Goal: Task Accomplishment & Management: Use online tool/utility

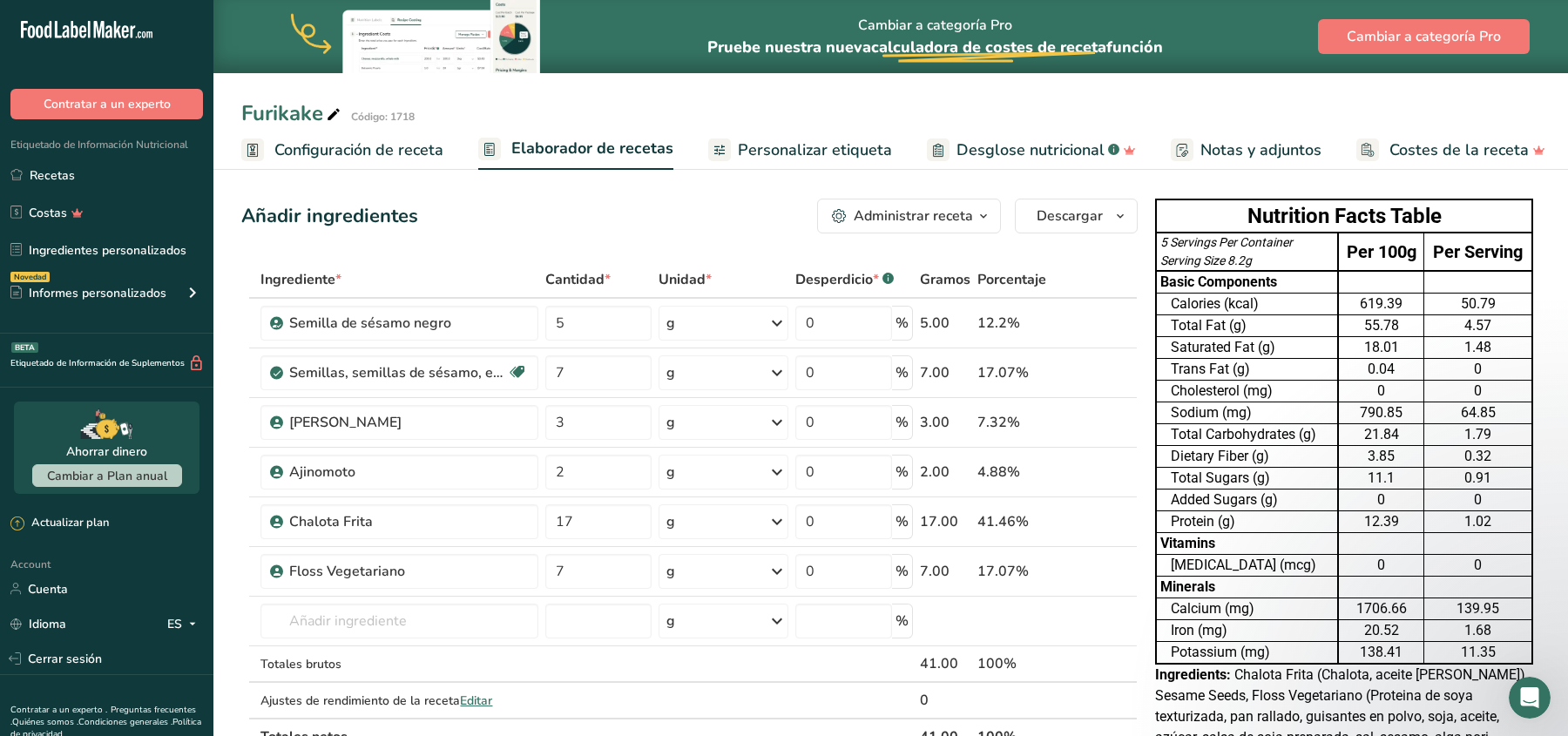
click at [763, 148] on span "Personalizar etiqueta" at bounding box center [814, 151] width 154 height 23
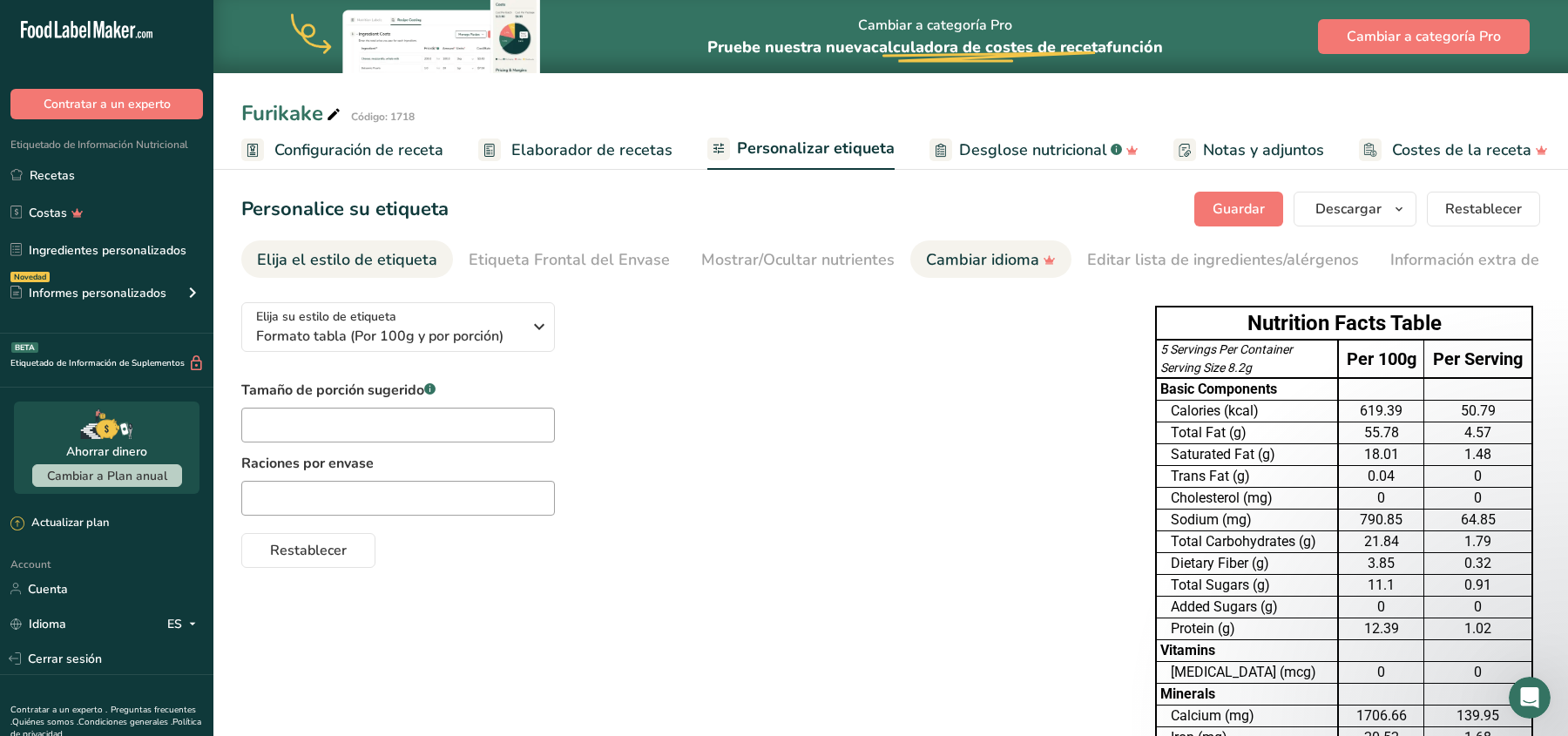
click at [947, 263] on div "Cambiar idioma" at bounding box center [991, 260] width 130 height 23
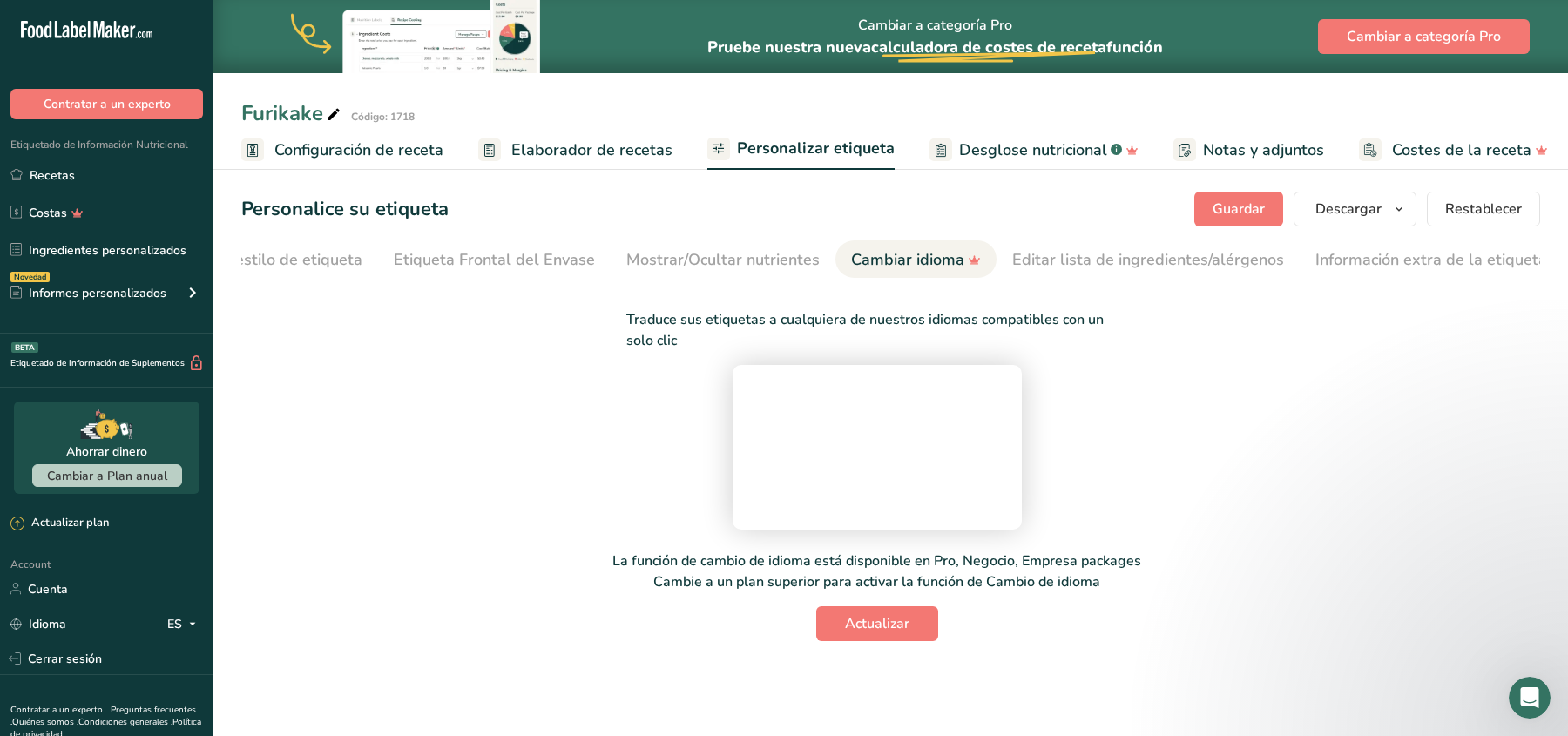
click at [818, 141] on span "Personalizar etiqueta" at bounding box center [816, 149] width 157 height 23
click at [569, 139] on span "Elaborador de recetas" at bounding box center [592, 151] width 161 height 23
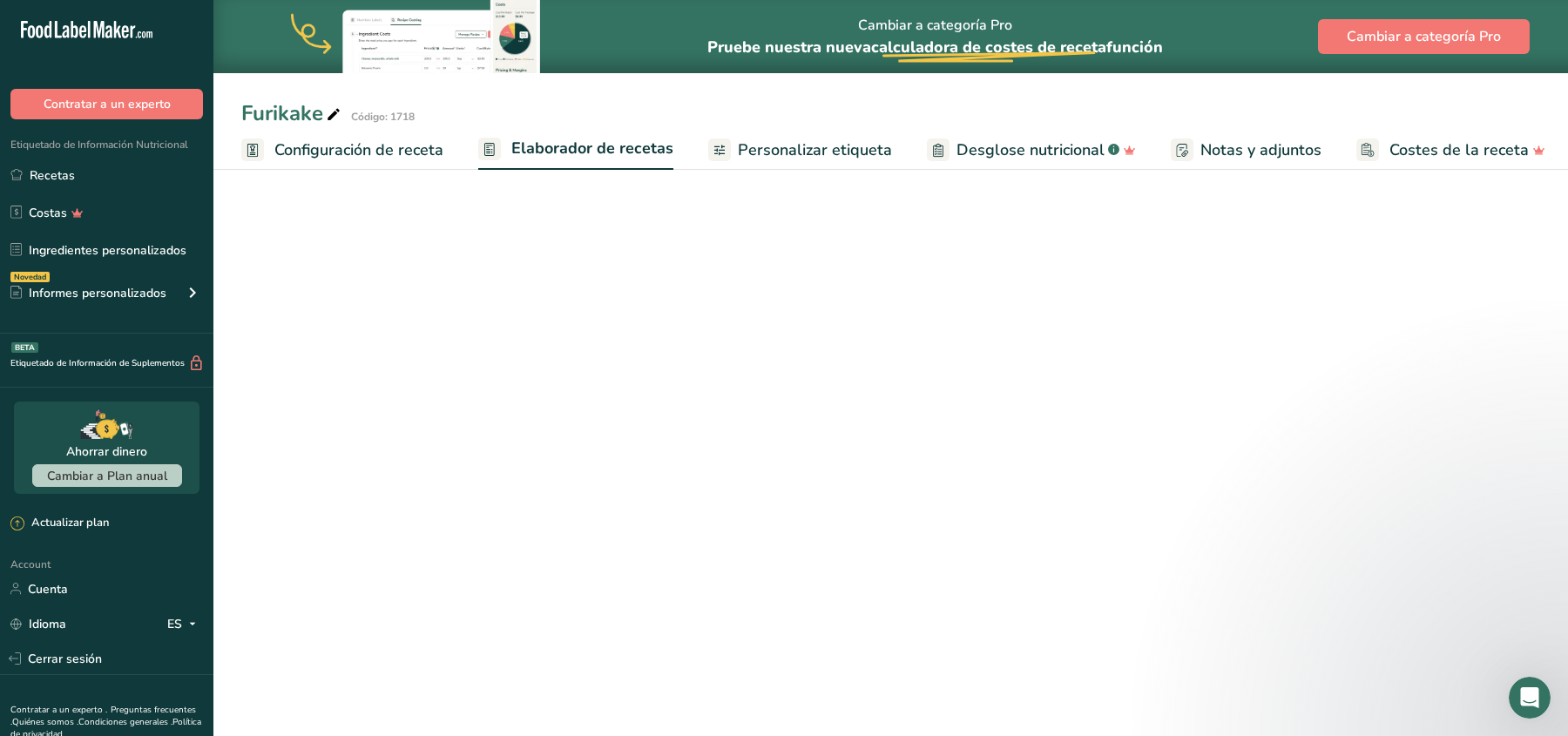
click at [794, 144] on span "Personalizar etiqueta" at bounding box center [814, 151] width 154 height 23
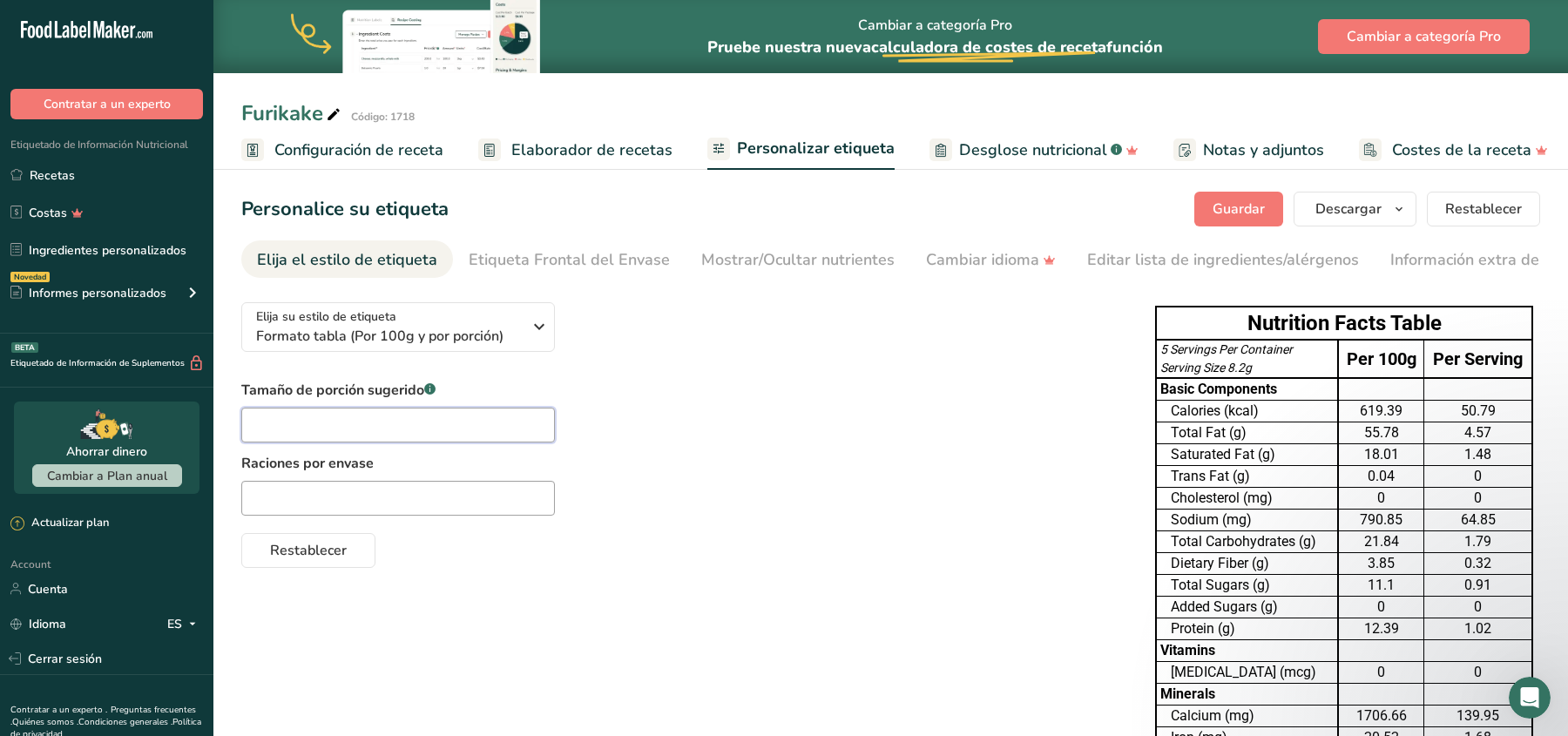
click at [364, 431] on input "text" at bounding box center [397, 425] width 314 height 35
click at [392, 494] on input "text" at bounding box center [397, 498] width 314 height 35
type input "Raciones por envase"
click at [635, 520] on div "Tamaño de porción sugerido .a-a{fill:#347362;}.b-a{fill:#fff;} Raciones por env…" at bounding box center [680, 474] width 879 height 188
click at [456, 502] on input "Raciones por envase" at bounding box center [397, 498] width 314 height 35
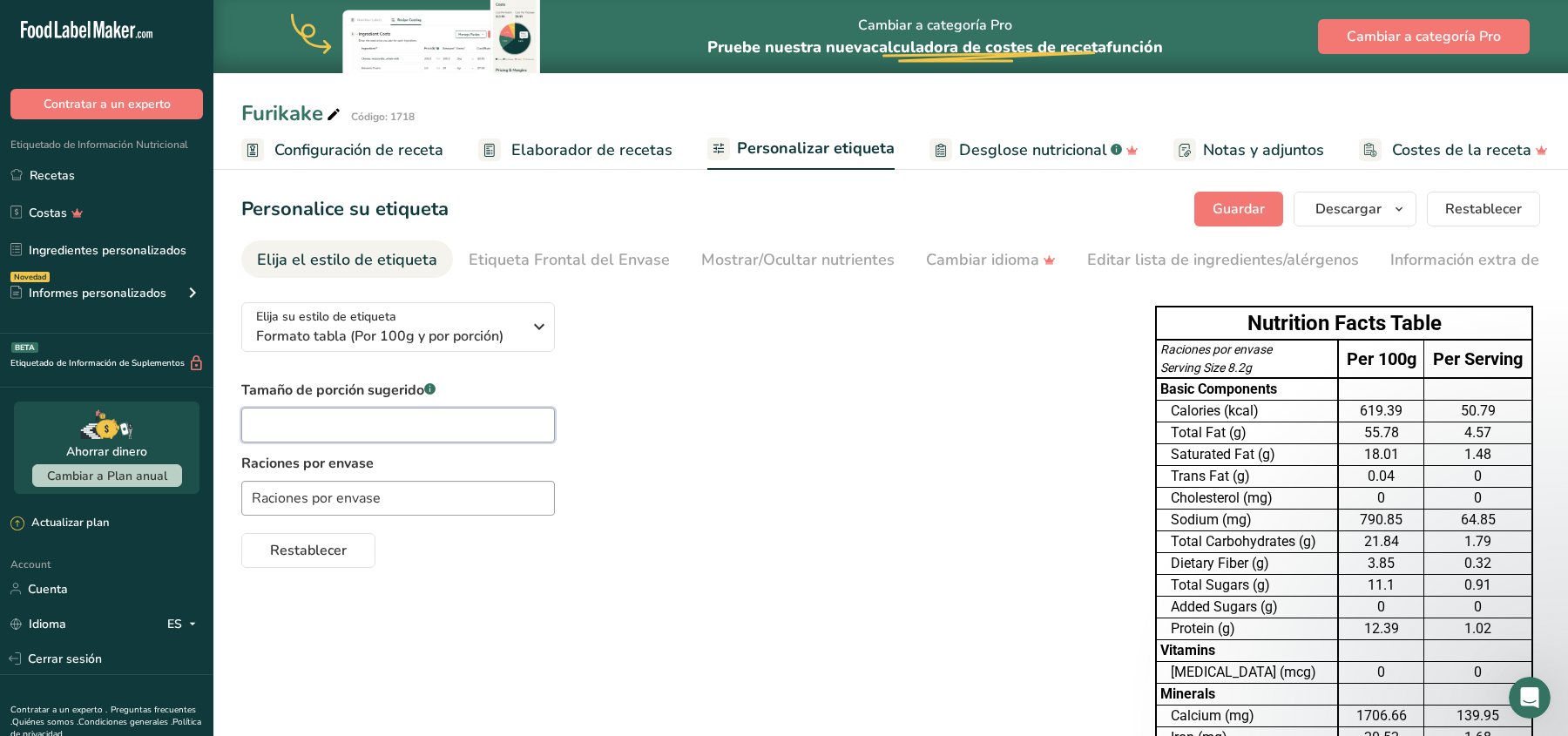
click at [444, 433] on input "text" at bounding box center [397, 425] width 314 height 35
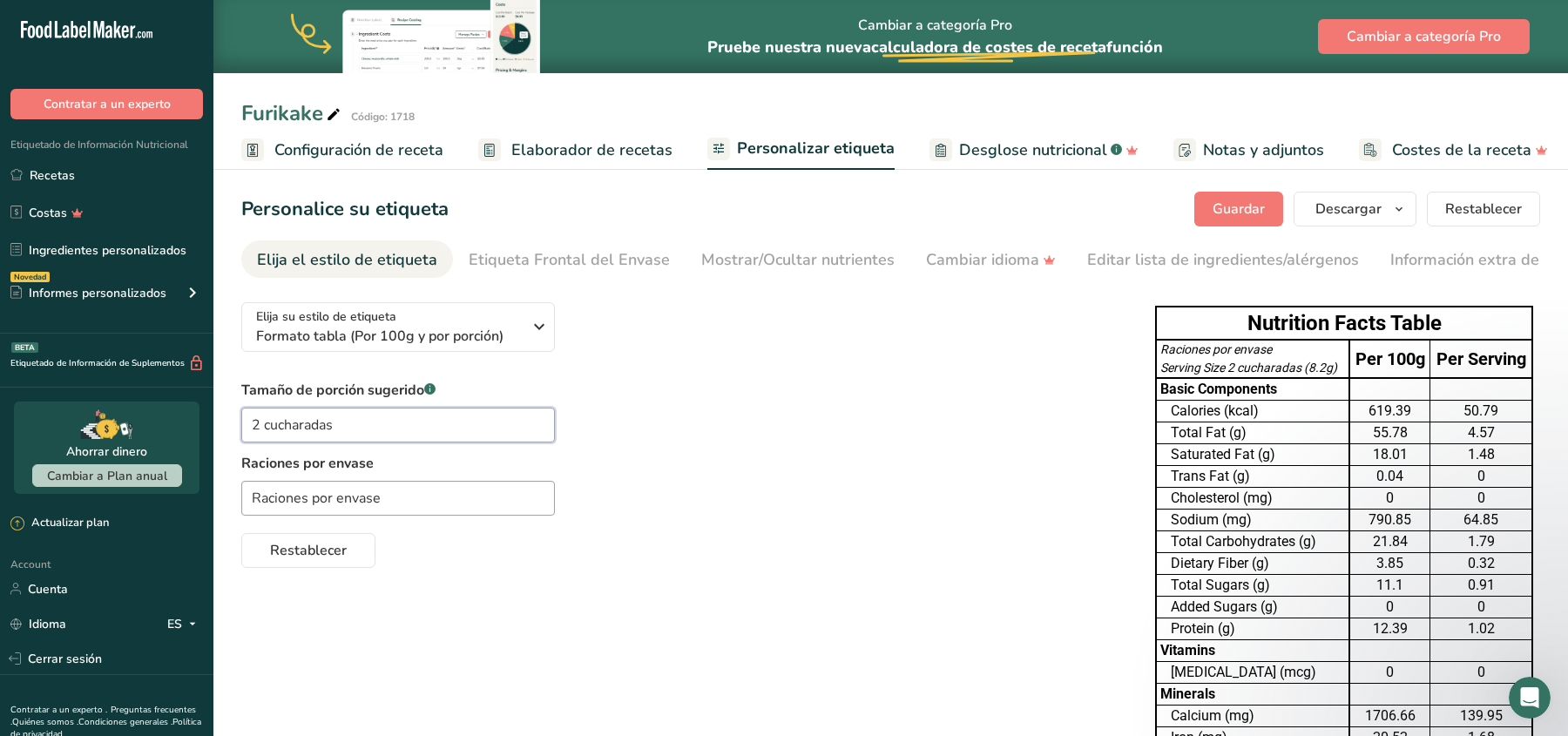
click at [262, 431] on input "2 cucharadas" at bounding box center [397, 425] width 314 height 35
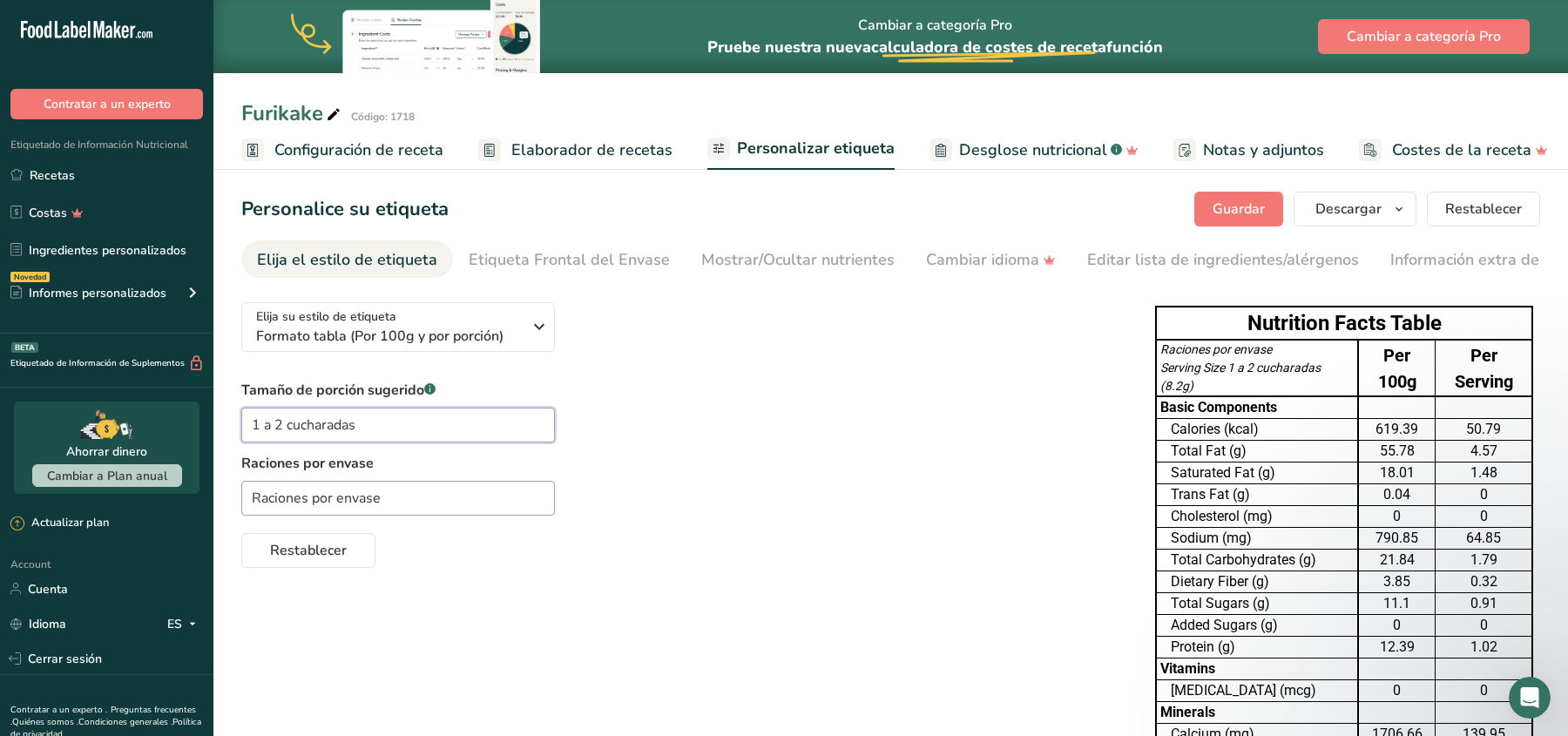
type input "1 a 2 cucharadas"
click at [391, 492] on input "Raciones por envase" at bounding box center [397, 498] width 314 height 35
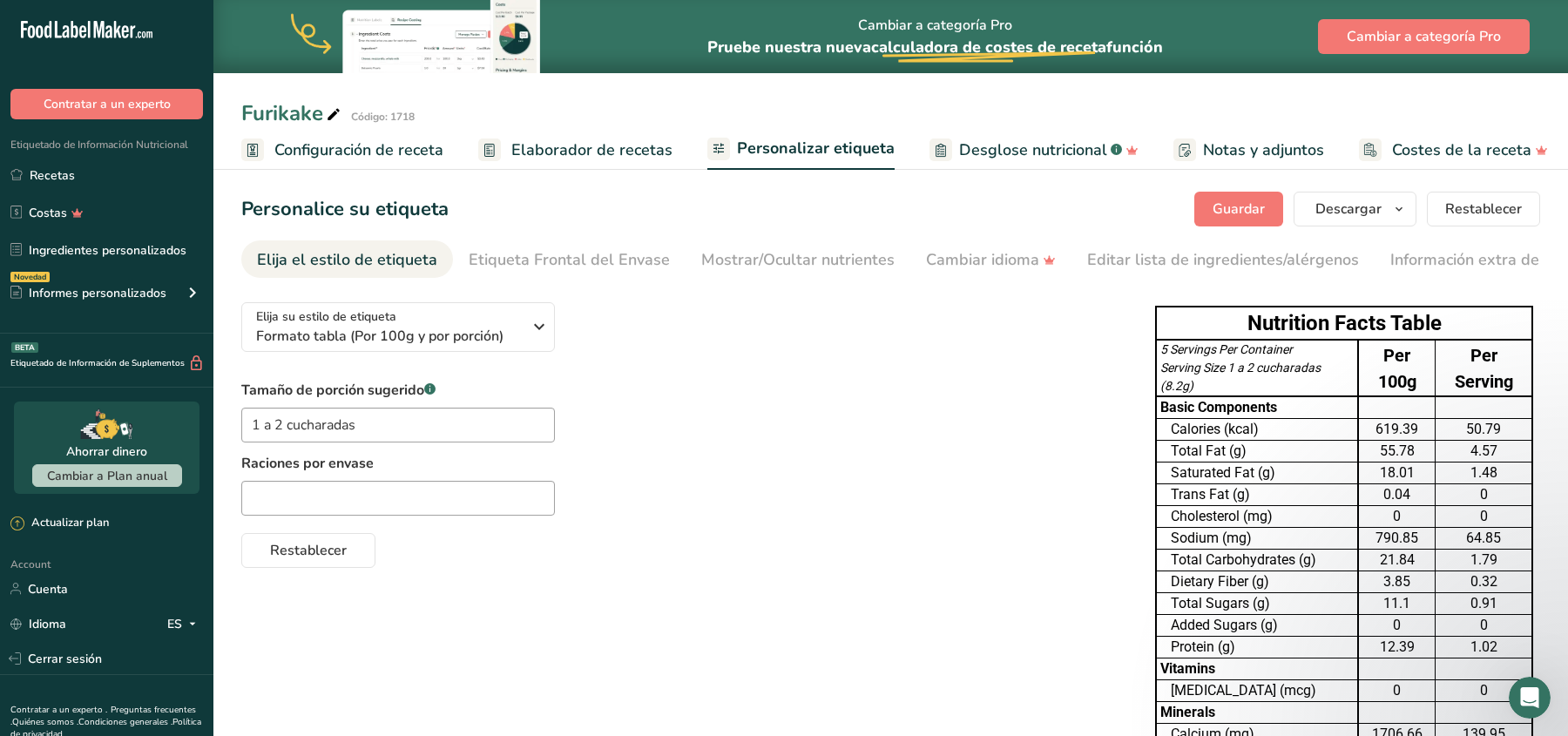
click at [628, 566] on div "Restablecer" at bounding box center [680, 547] width 879 height 42
click at [274, 424] on input "1 a 2 cucharadas" at bounding box center [397, 425] width 314 height 35
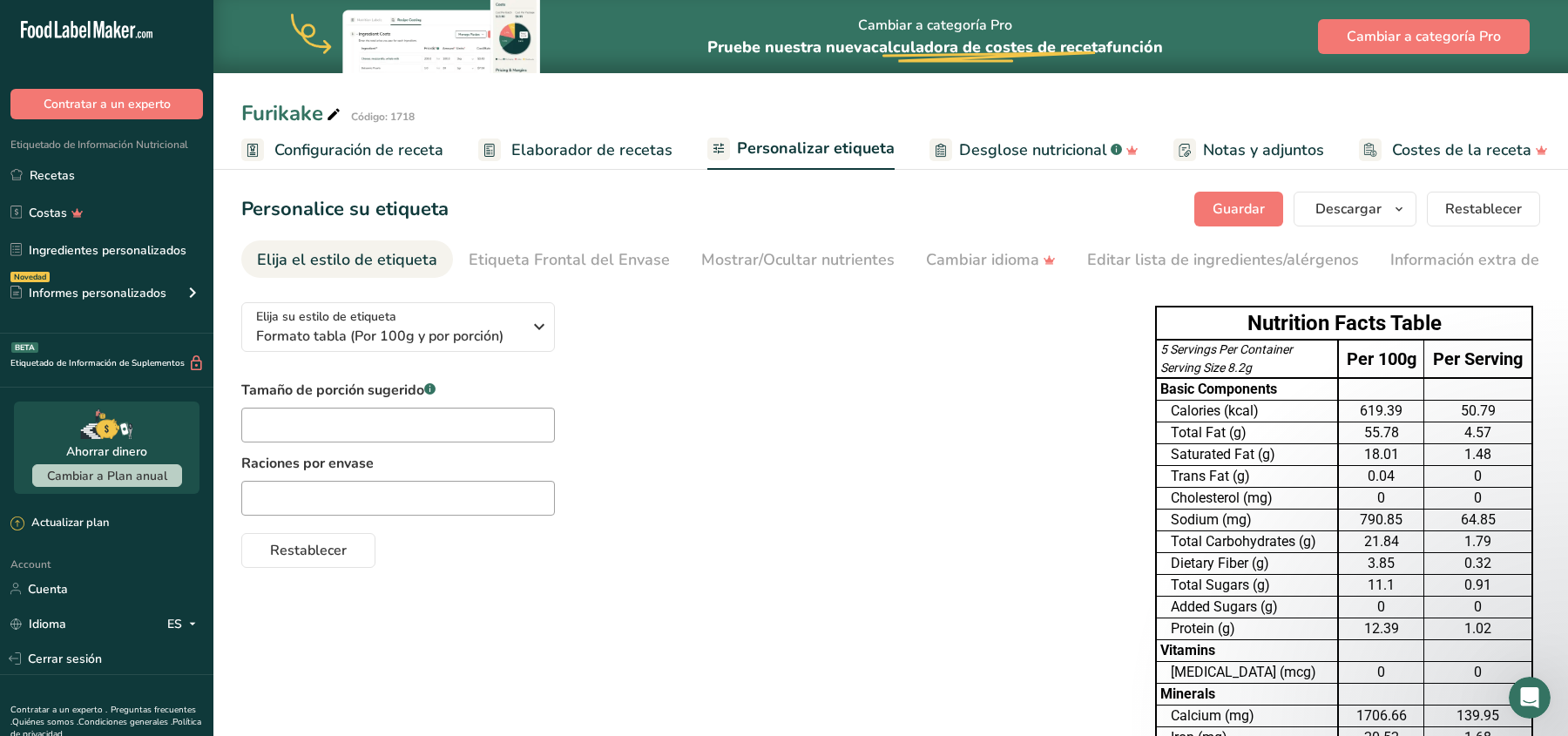
click at [614, 587] on div "Elija su estilo de etiqueta Formato tabla (Por 100g y por porción) [GEOGRAPHIC_…" at bounding box center [890, 612] width 1299 height 647
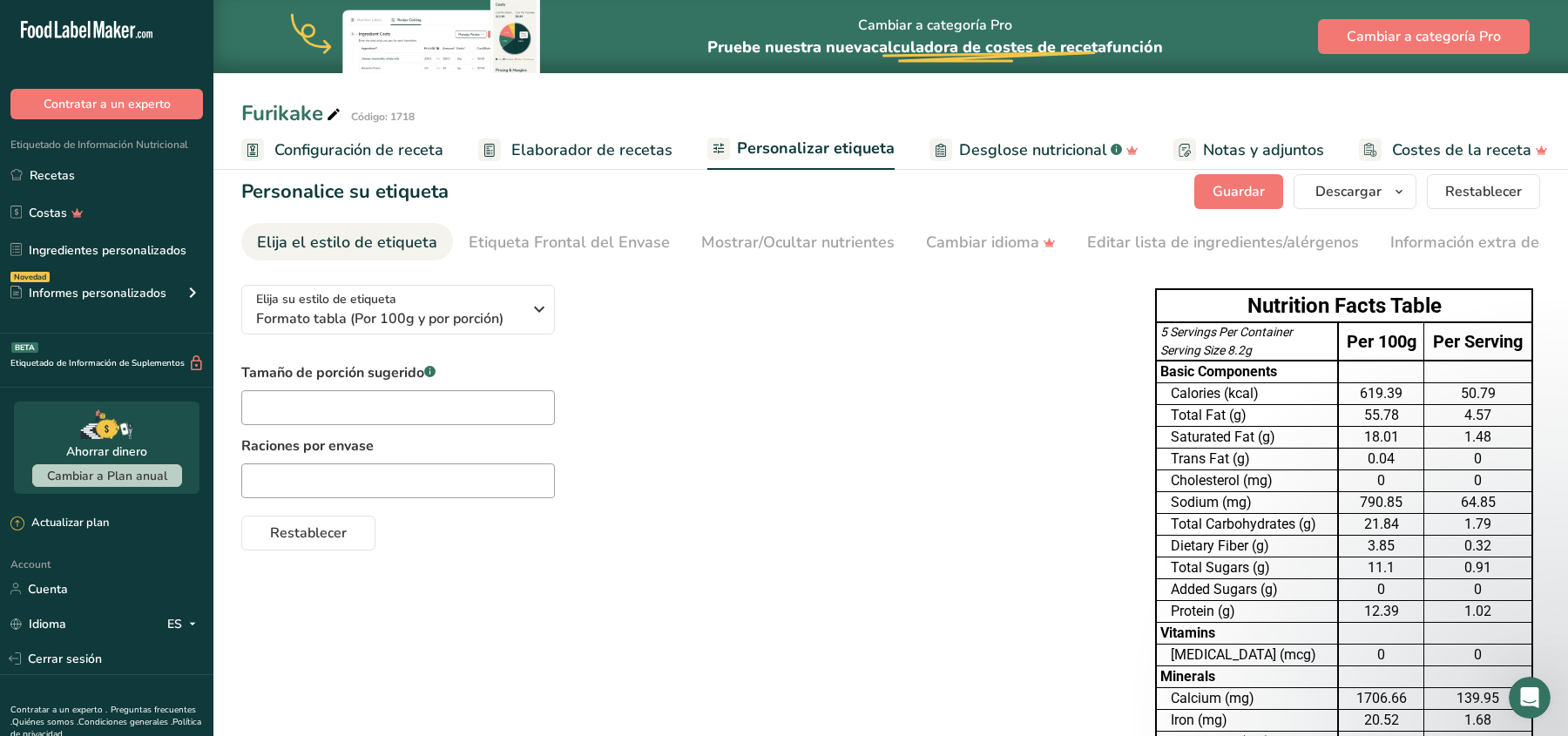
scroll to position [12, 0]
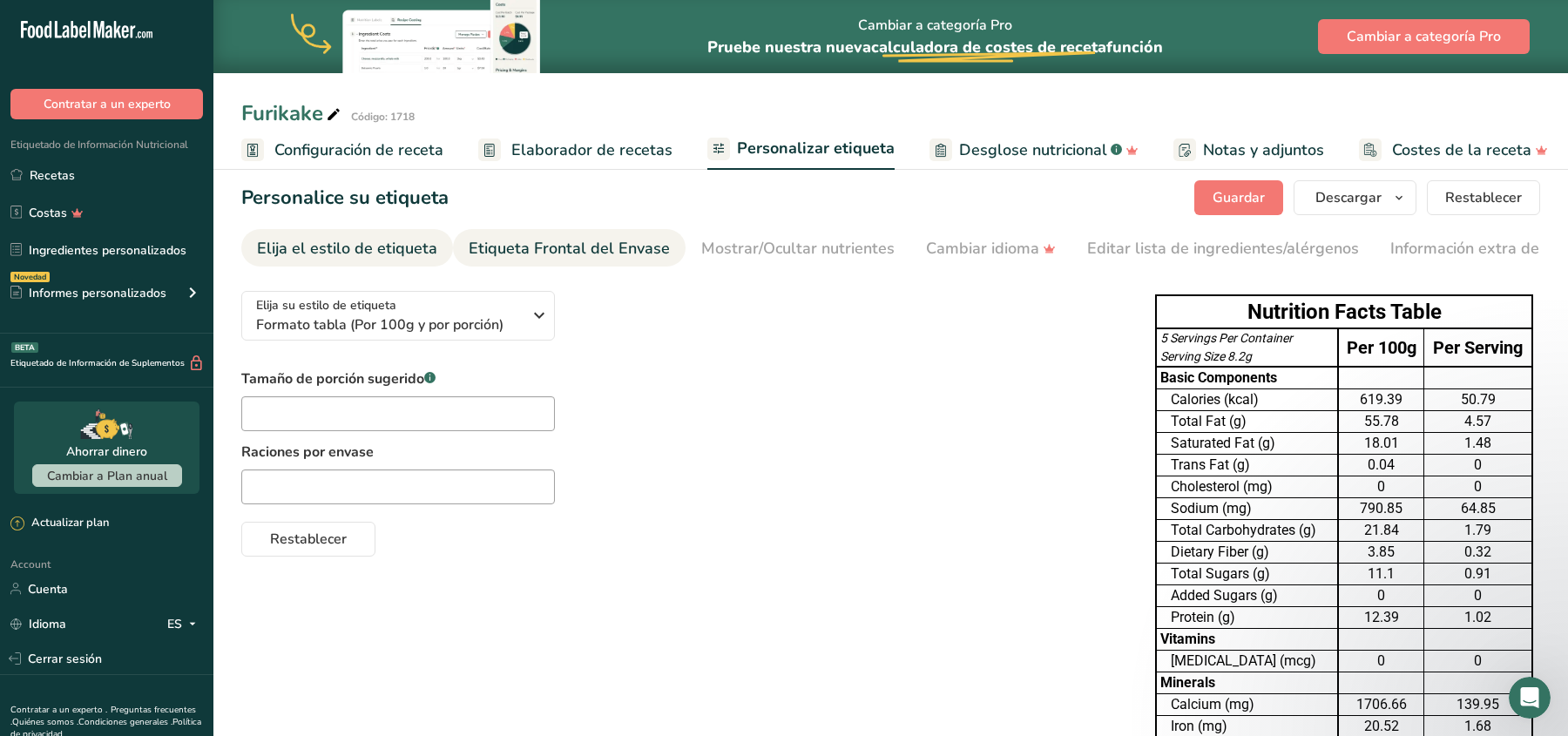
click at [520, 247] on div "Etiqueta Frontal del Envase" at bounding box center [568, 249] width 201 height 23
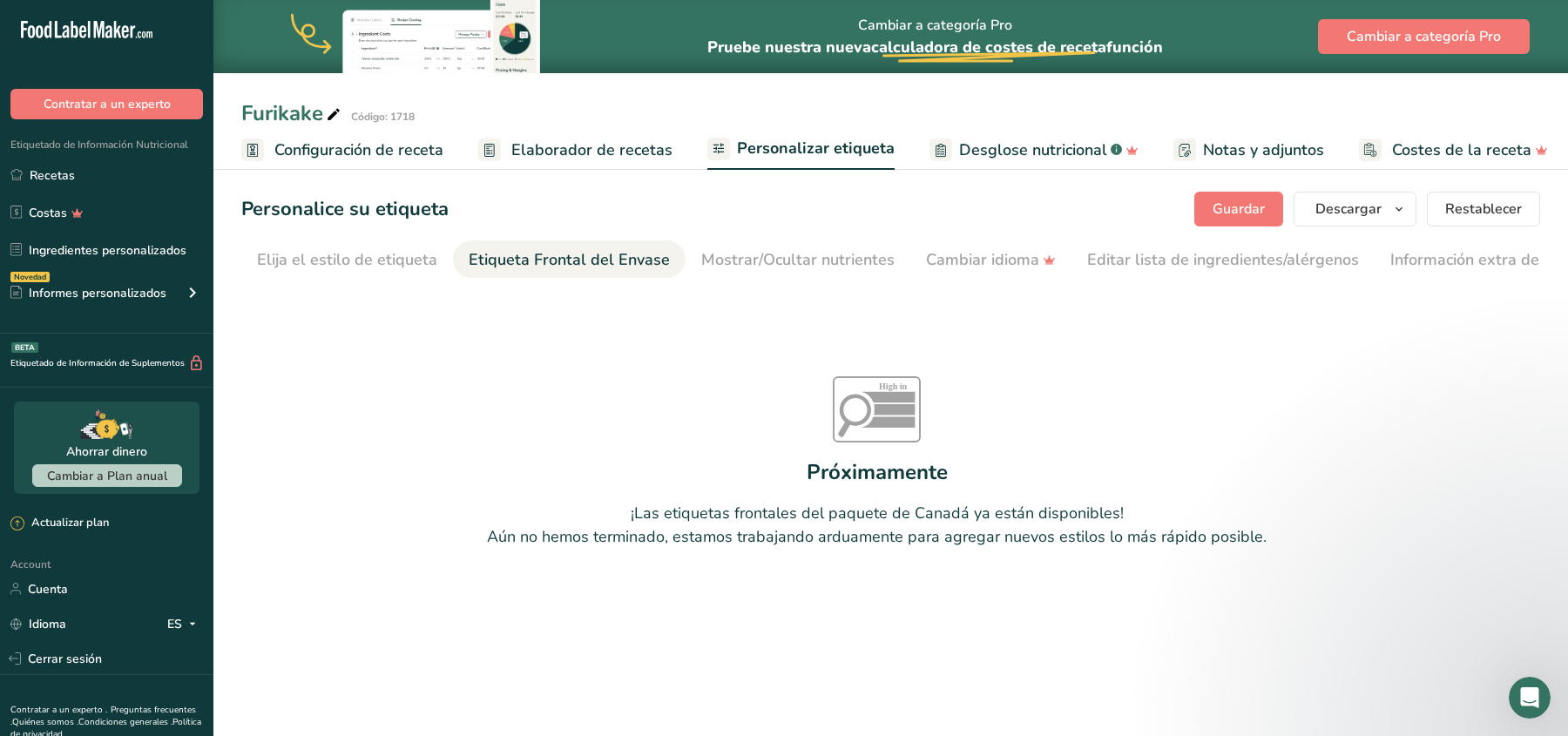
scroll to position [0, 75]
click at [680, 261] on div "Mostrar/Ocultar nutrientes" at bounding box center [723, 260] width 193 height 23
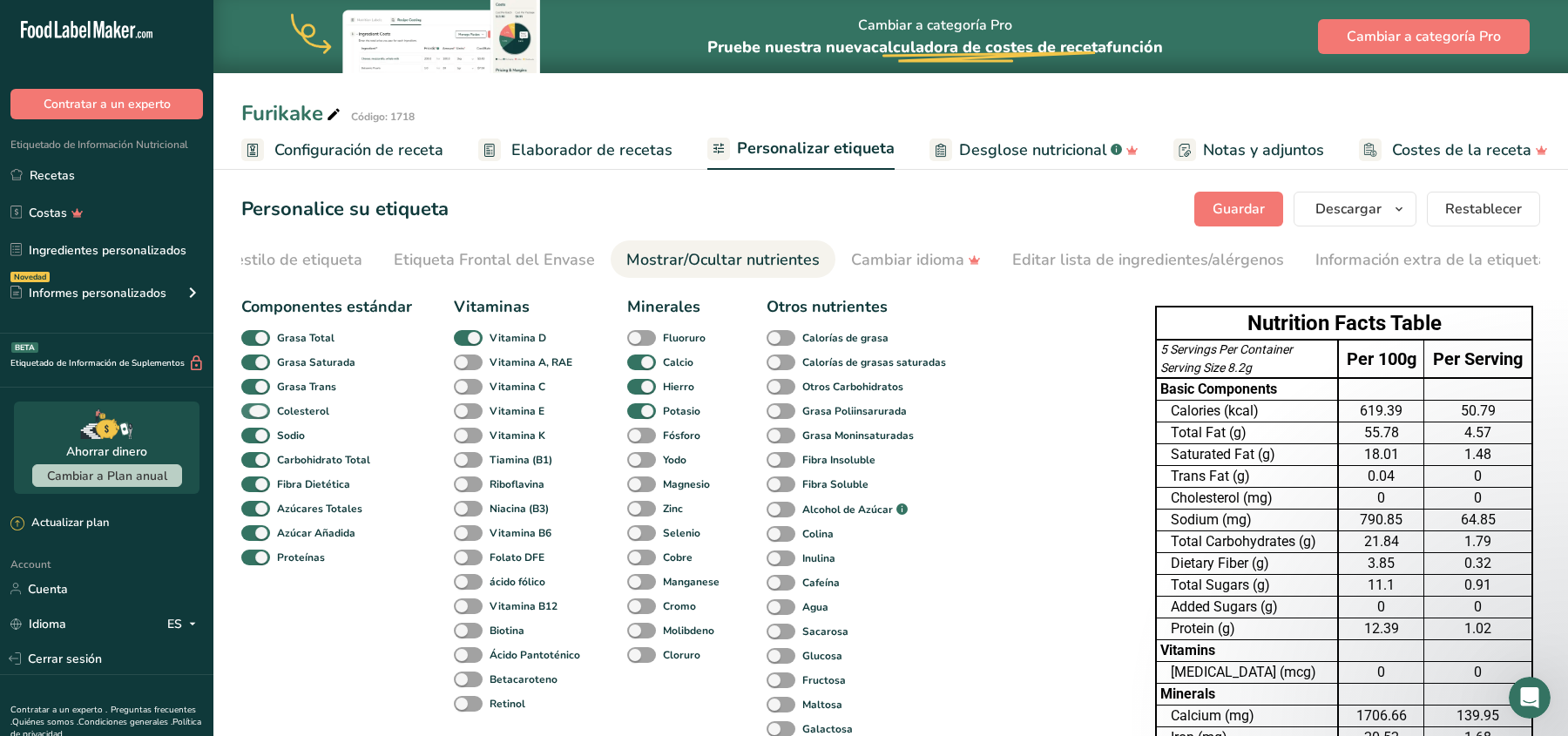
click at [259, 415] on span at bounding box center [256, 411] width 29 height 17
click at [253, 415] on input "Colesterol" at bounding box center [247, 411] width 12 height 12
checkbox input "false"
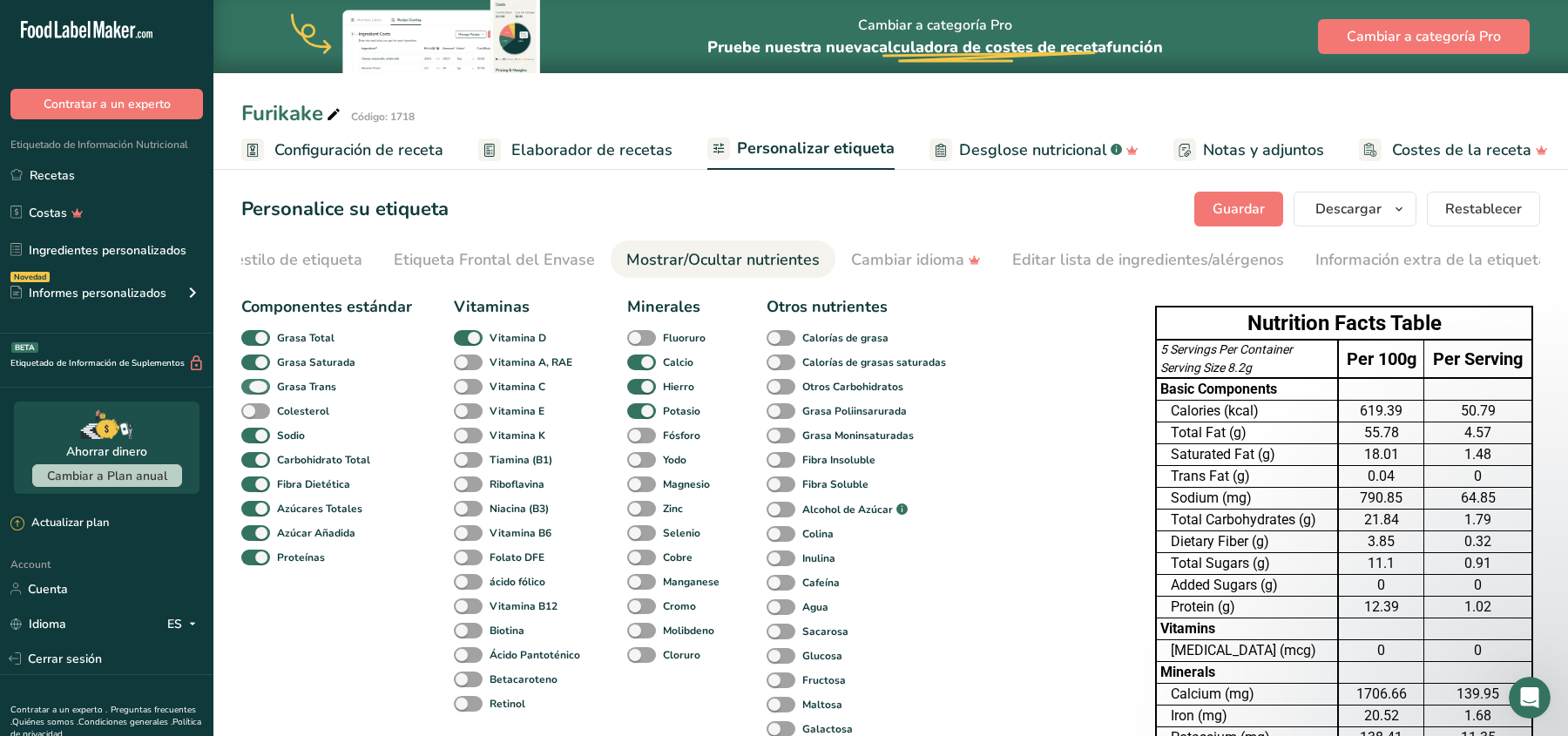
click at [255, 387] on span at bounding box center [256, 386] width 29 height 17
click at [253, 387] on input "Grasa Trans" at bounding box center [247, 386] width 12 height 12
checkbox input "false"
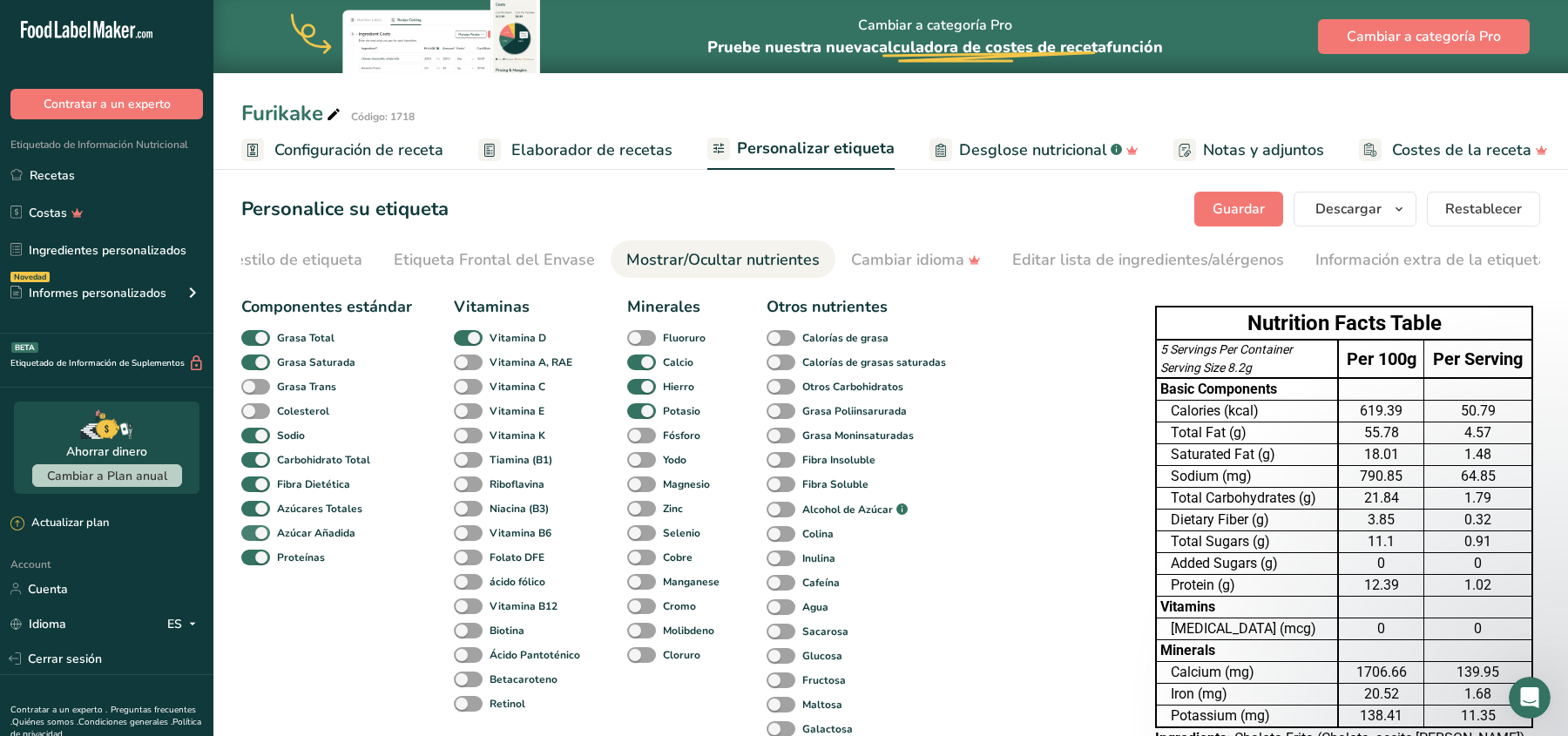
click at [256, 539] on span at bounding box center [256, 533] width 29 height 17
click at [253, 538] on input "Azúcar Añadida" at bounding box center [247, 532] width 12 height 12
checkbox input "false"
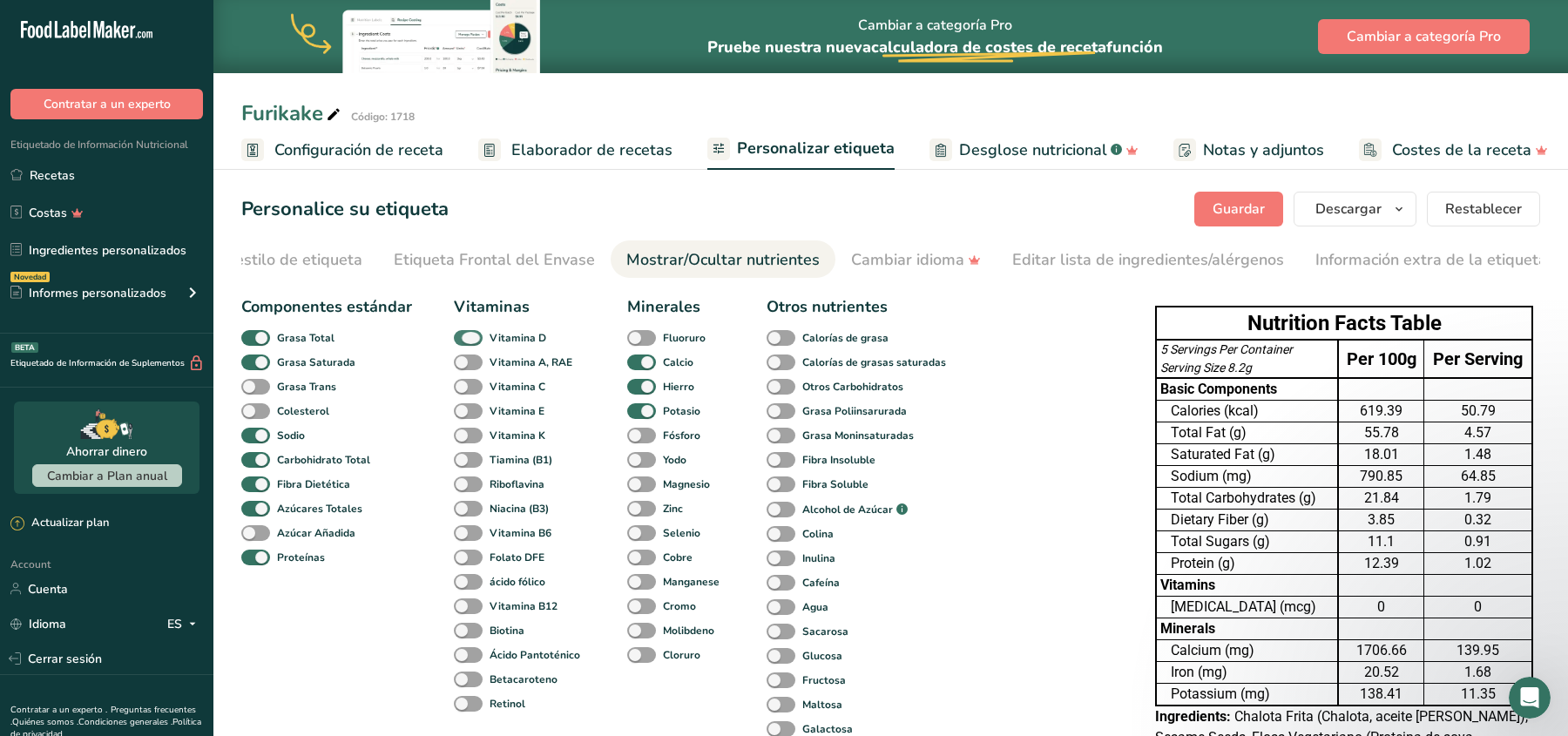
click at [473, 341] on span at bounding box center [468, 338] width 29 height 17
click at [465, 341] on input "Vitamina D" at bounding box center [460, 338] width 12 height 12
checkbox input "false"
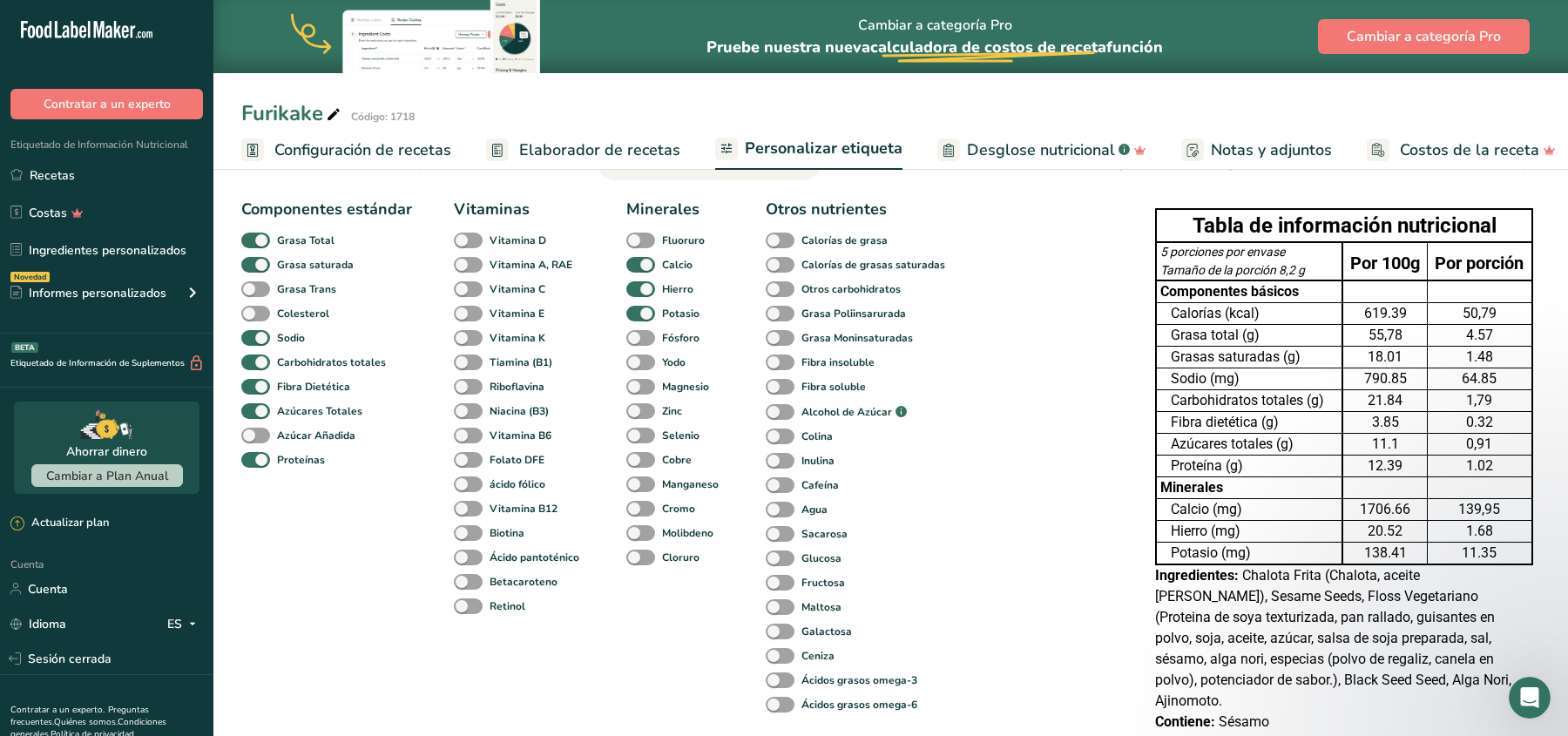
scroll to position [105, 0]
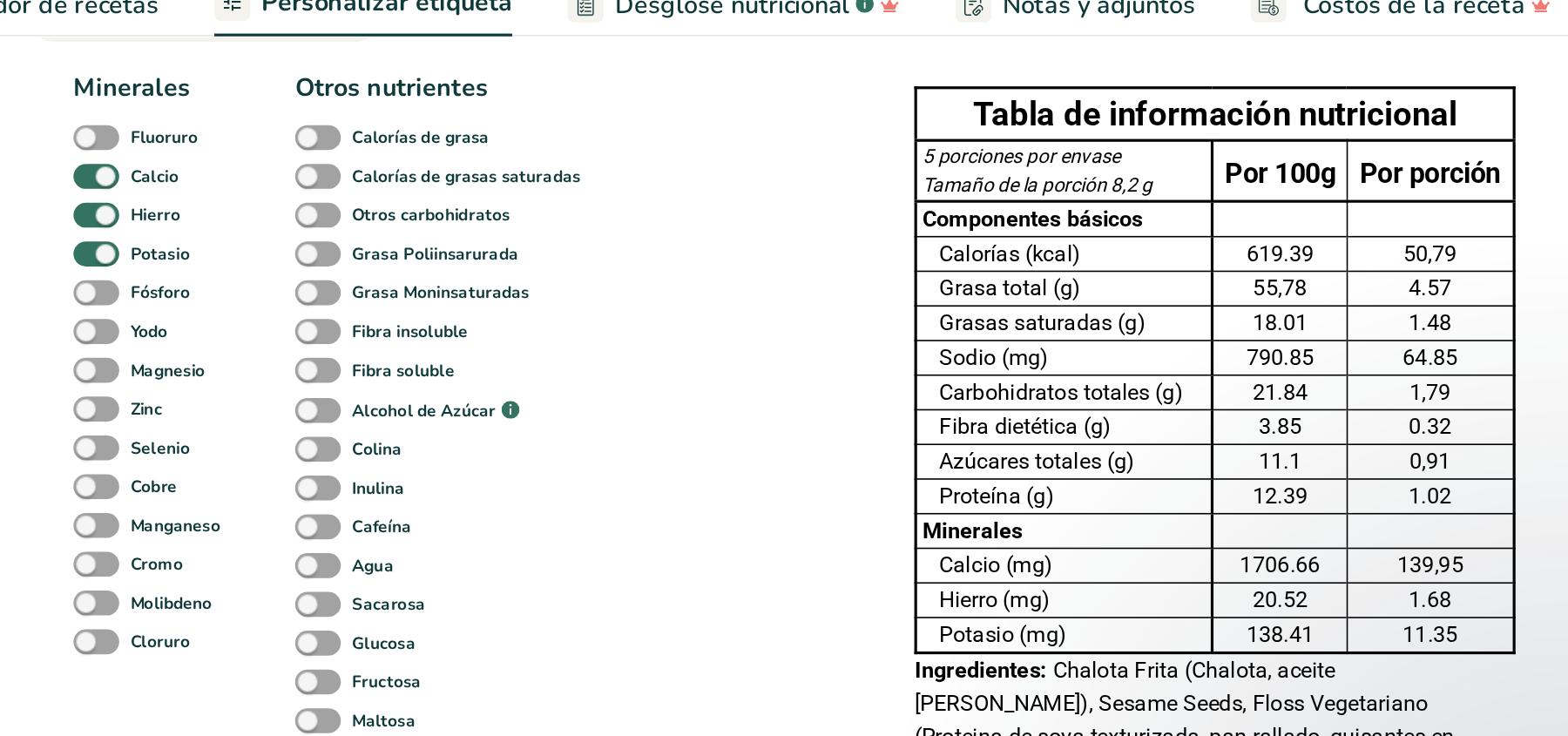
drag, startPoint x: 1040, startPoint y: 284, endPoint x: 1503, endPoint y: 168, distance: 477.3
click at [580, 147] on div "Furikake Código: 1718 Configuración de recetas Elaborador de recetas Personaliz…" at bounding box center [891, 451] width 1354 height 784
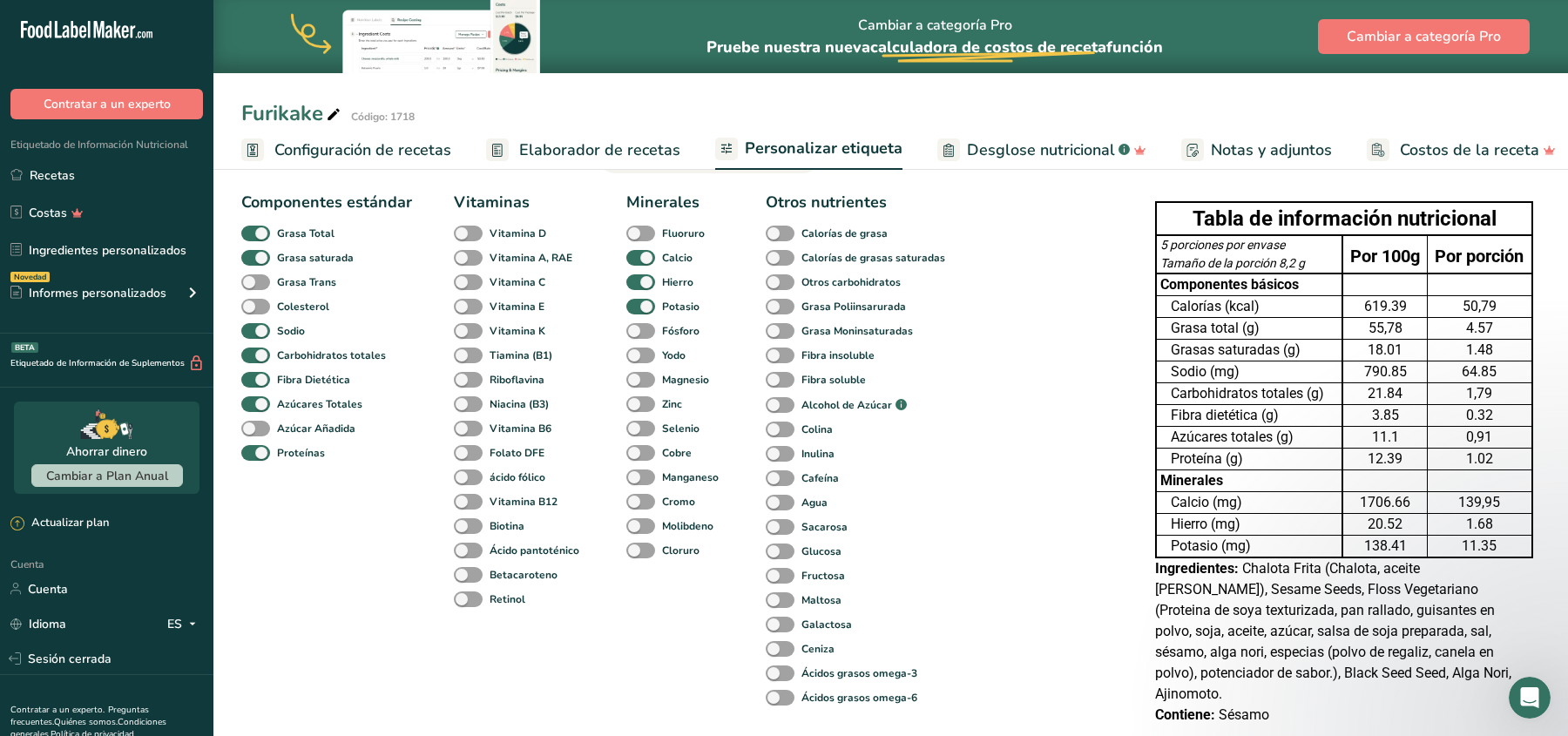
scroll to position [220, 0]
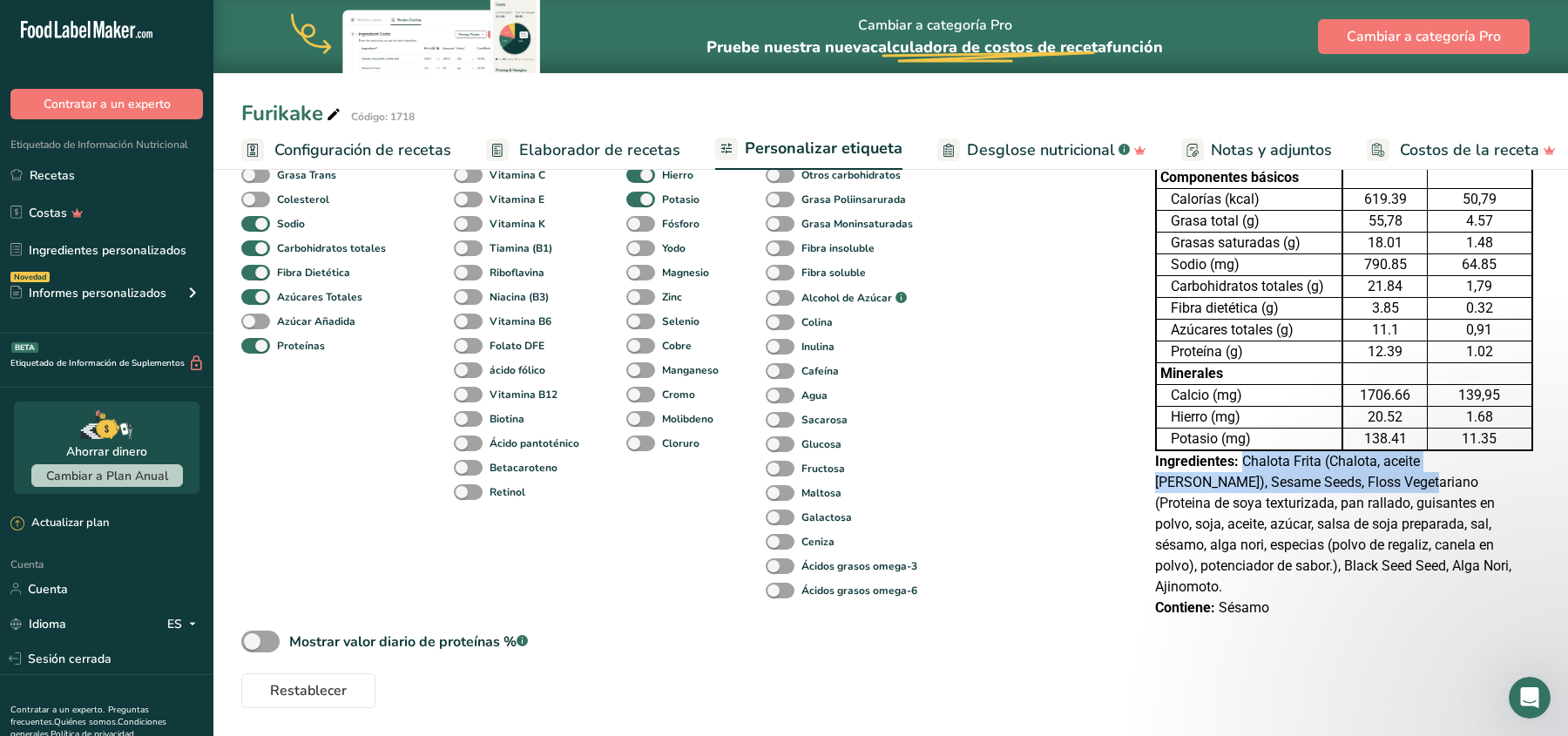
drag, startPoint x: 1244, startPoint y: 456, endPoint x: 1324, endPoint y: 484, distance: 84.8
click at [1253, 484] on font "Chalota Frita (Chalota, aceite [PERSON_NAME]), Sesame Seeds, Floss Vegetariano …" at bounding box center [1333, 523] width 357 height 142
click at [1253, 461] on font "Chalota Frita (Chalota, aceite [PERSON_NAME]), Sesame Seeds, Floss Vegetariano …" at bounding box center [1333, 523] width 357 height 142
drag, startPoint x: 1241, startPoint y: 452, endPoint x: 1434, endPoint y: 582, distance: 232.7
click at [1253, 582] on div "Tabla de información nutricional 5 porciones por envase Tamaño de la porción 8,…" at bounding box center [1344, 356] width 392 height 538
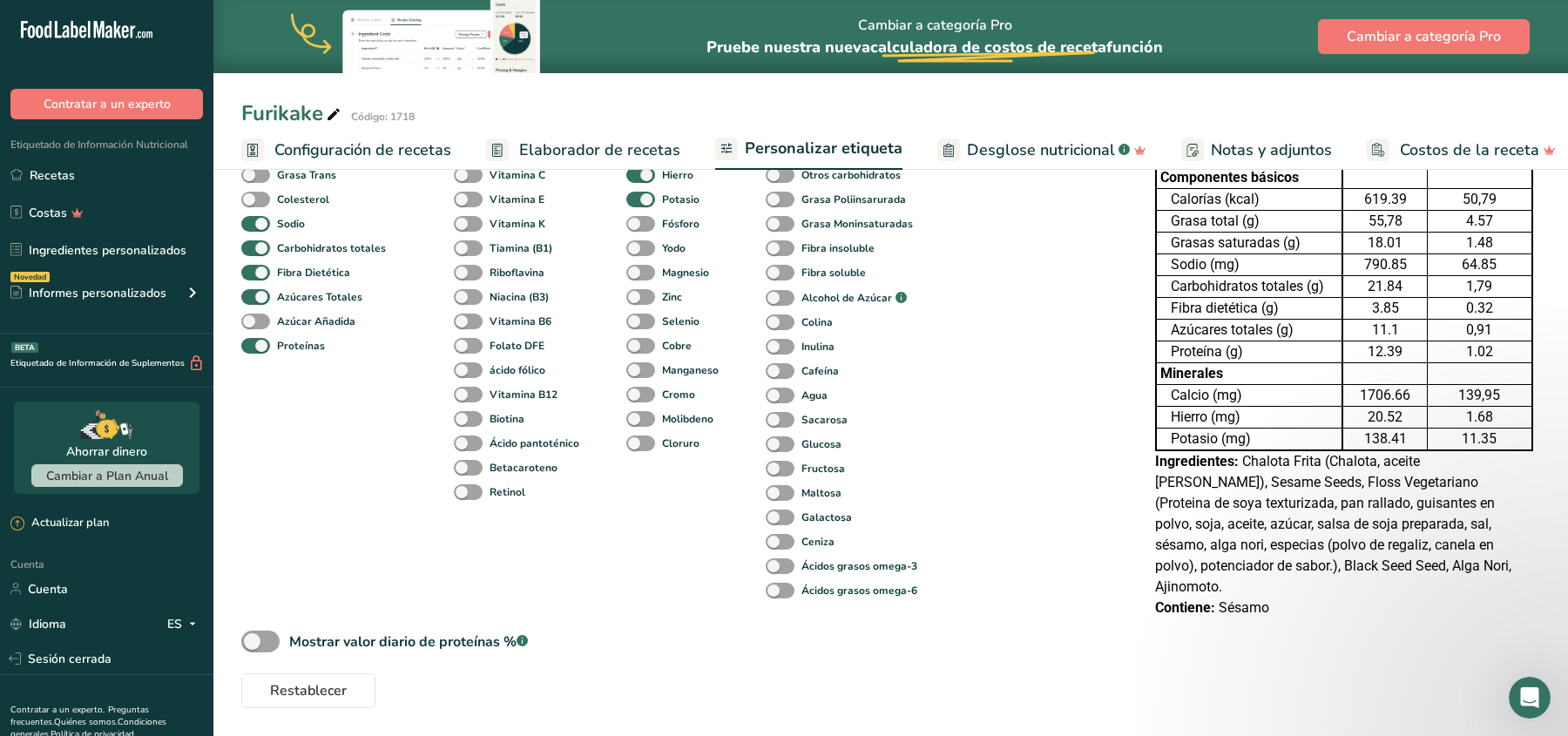
click at [1253, 565] on font "Chalota Frita (Chalota, aceite [PERSON_NAME]), Sesame Seeds, Floss Vegetariano …" at bounding box center [1333, 523] width 357 height 142
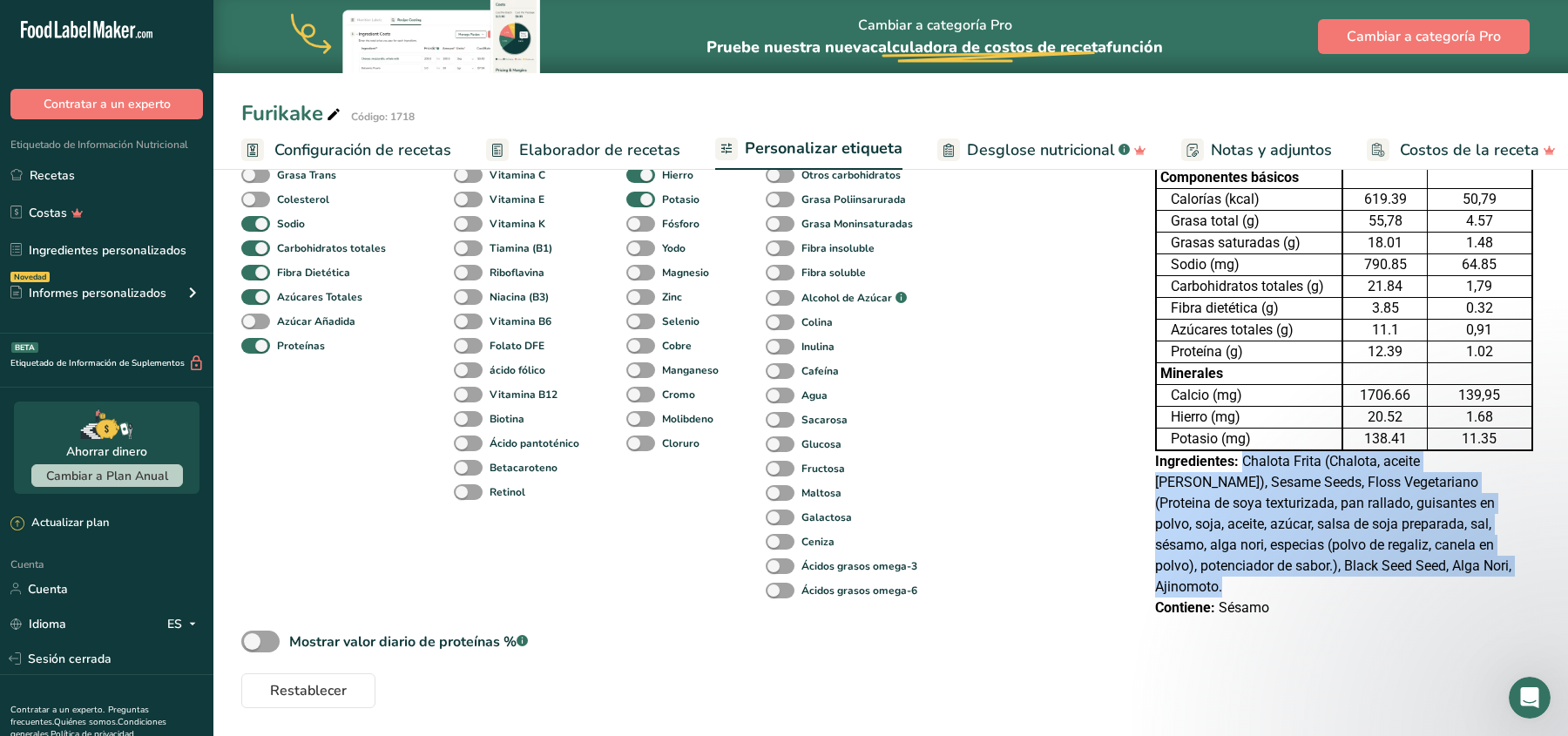
drag, startPoint x: 1458, startPoint y: 563, endPoint x: 1243, endPoint y: 455, distance: 240.6
click at [1243, 455] on div "Ingredientes: Chalota Frita (Chalota, aceite [PERSON_NAME]), Sesame Seeds, Flos…" at bounding box center [1344, 523] width 378 height 147
copy font "Chalota Frita (Chalota, aceite [PERSON_NAME]), Sesame Seeds, Floss Vegetariano …"
